Goal: Information Seeking & Learning: Find specific fact

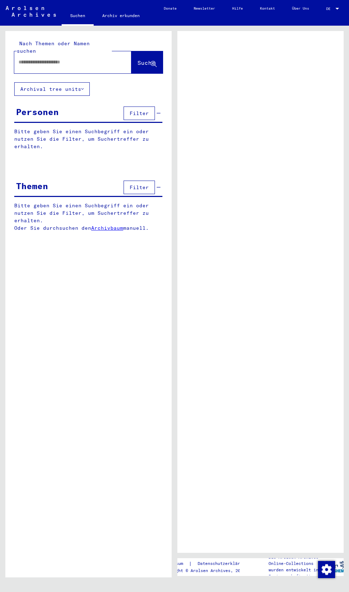
click at [51, 58] on input "text" at bounding box center [67, 61] width 96 height 7
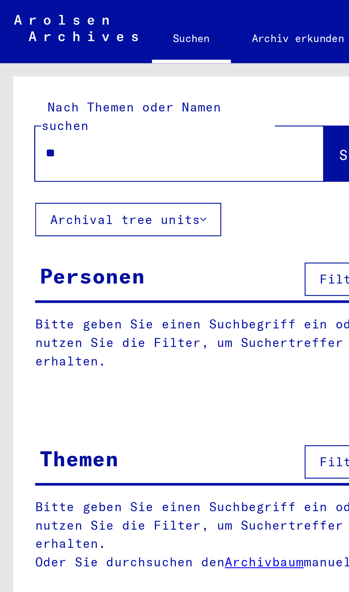
type input "*******"
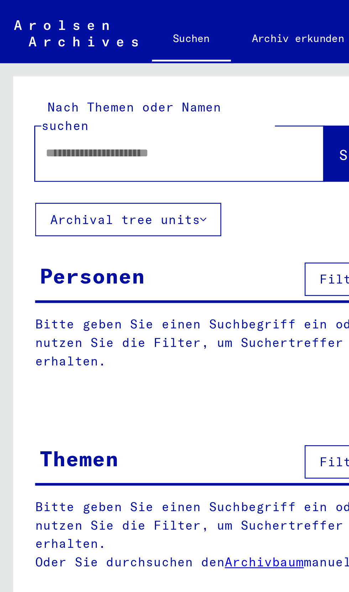
click at [30, 211] on p "Bitte geben Sie einen Suchbegriff ein oder nutzen Sie die Filter, um Suchertref…" at bounding box center [88, 217] width 149 height 30
click at [39, 58] on input "text" at bounding box center [65, 61] width 92 height 7
type input "**********"
click at [138, 59] on span "Suche" at bounding box center [147, 62] width 18 height 7
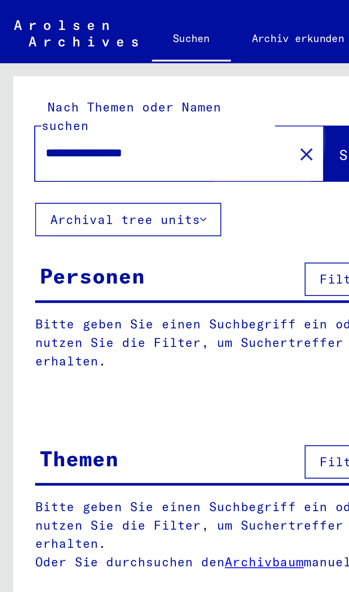
click at [138, 59] on span "Suche" at bounding box center [147, 62] width 18 height 7
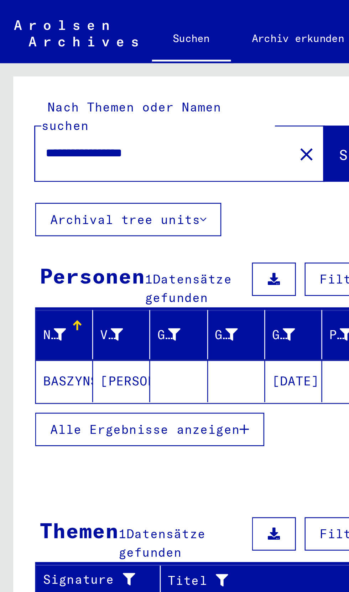
scroll to position [40, 1]
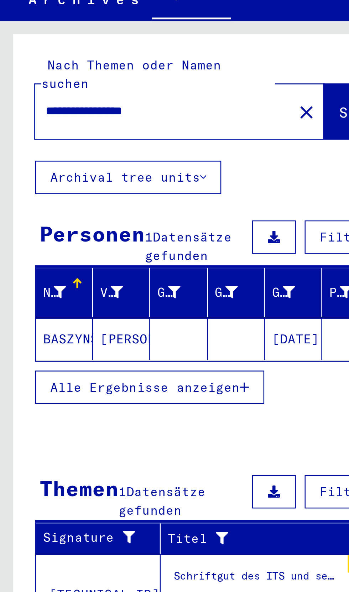
click at [99, 259] on div "Suchanfrage bezüglich [PERSON_NAME] [DATE]" at bounding box center [104, 262] width 67 height 7
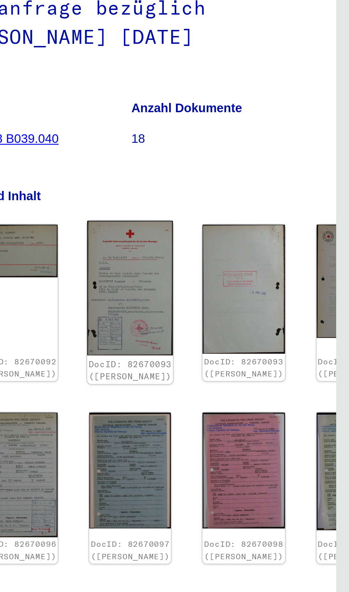
click at [244, 201] on img at bounding box center [260, 210] width 35 height 55
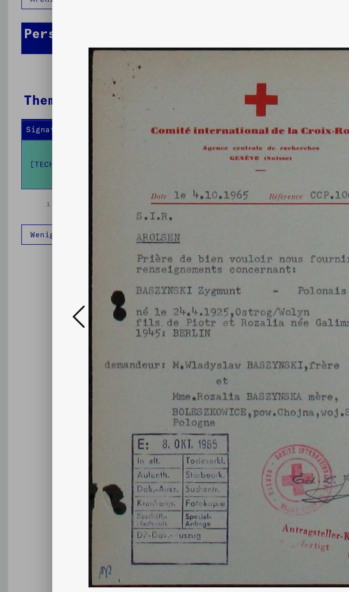
click at [30, 325] on div at bounding box center [174, 296] width 349 height 592
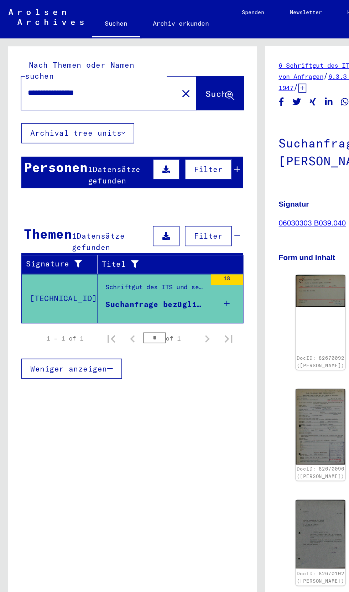
click at [44, 117] on div "Personen 1 Datensätze gefunden Filter" at bounding box center [88, 115] width 148 height 21
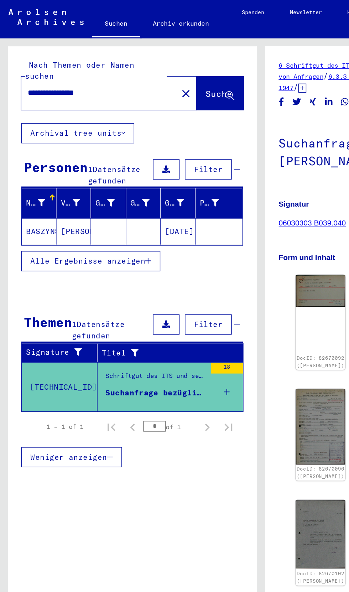
click at [67, 149] on mat-cell at bounding box center [72, 154] width 23 height 17
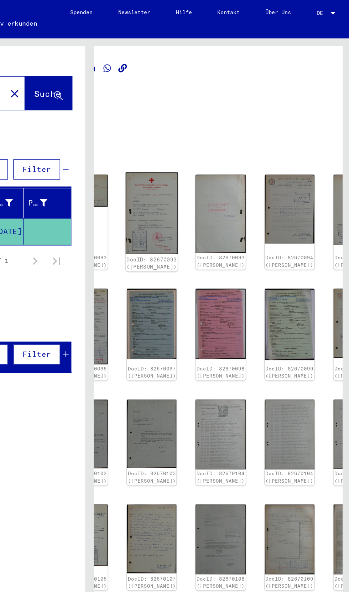
click at [199, 136] on img at bounding box center [216, 143] width 35 height 55
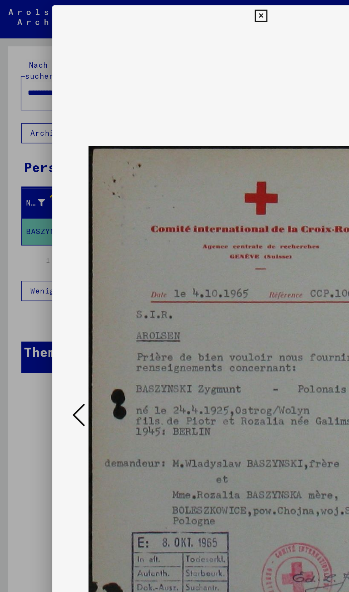
click at [24, 152] on div at bounding box center [174, 296] width 349 height 592
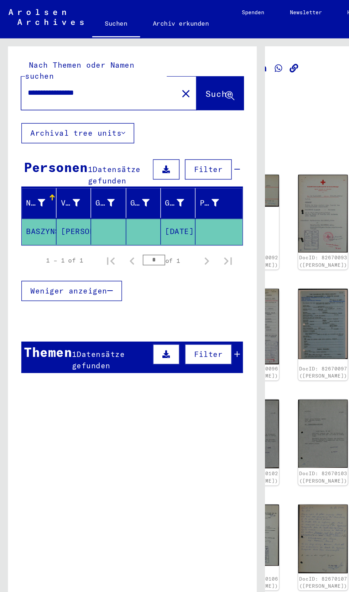
click at [57, 234] on span "Datensätze gefunden" at bounding box center [65, 241] width 35 height 14
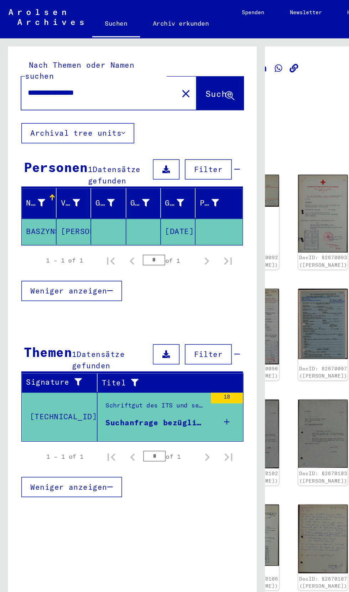
click at [72, 268] on div "Schriftgut des ITS und seiner Vorgänger > Bearbeitung von Anfragen > Fallbezoge…" at bounding box center [104, 273] width 67 height 10
